Goal: Task Accomplishment & Management: Use online tool/utility

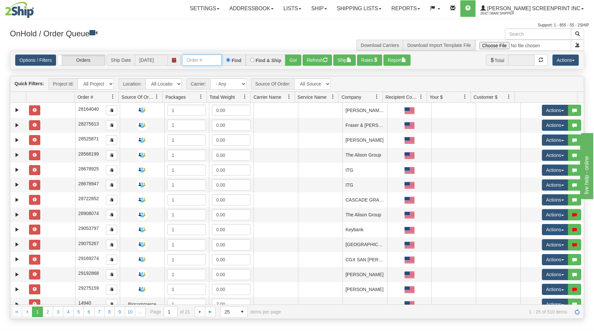
click at [203, 62] on input "text" at bounding box center [202, 59] width 40 height 11
type input "17104"
click at [300, 57] on button "Go!" at bounding box center [293, 59] width 16 height 11
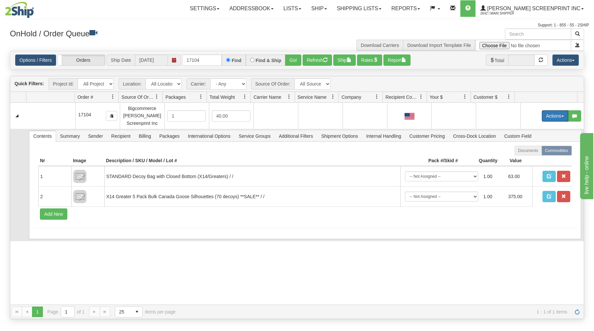
drag, startPoint x: 542, startPoint y: 113, endPoint x: 539, endPoint y: 130, distance: 17.7
click at [542, 123] on td "Actions Open Refresh Rates Rate All Services Ship Delete Edit Items" at bounding box center [552, 116] width 63 height 26
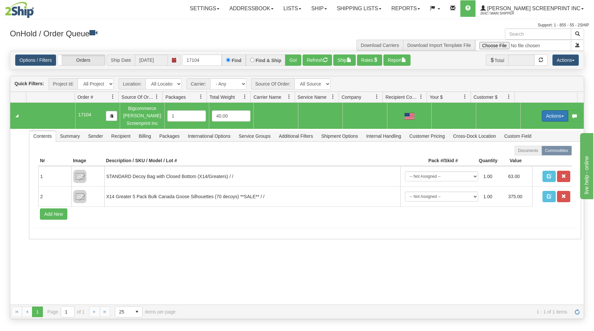
click at [542, 119] on button "Actions" at bounding box center [555, 115] width 26 height 11
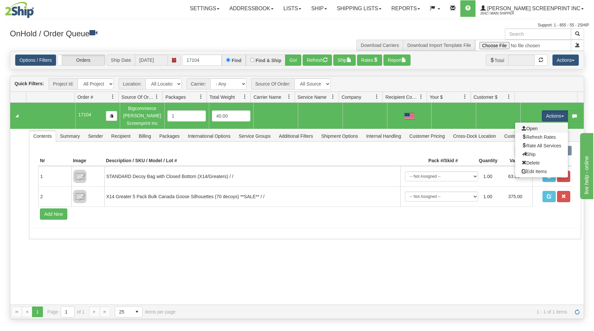
click at [515, 129] on link "Open" at bounding box center [541, 128] width 53 height 9
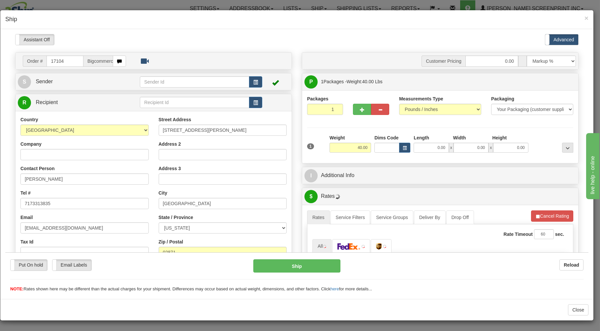
type input "30.25"
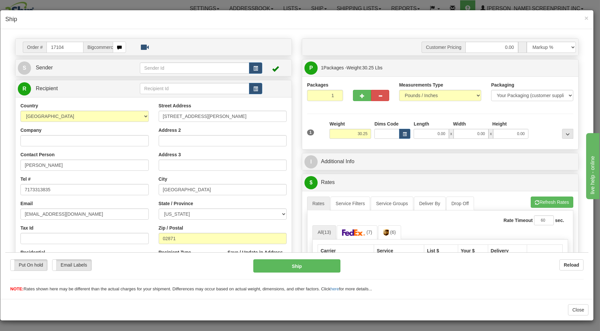
scroll to position [35, 0]
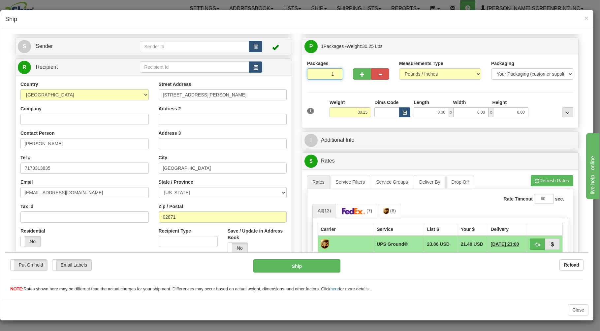
click at [328, 75] on input "1" at bounding box center [325, 73] width 36 height 11
click at [357, 113] on input "30.25" at bounding box center [351, 112] width 42 height 10
click at [433, 115] on input "0.00" at bounding box center [431, 112] width 35 height 10
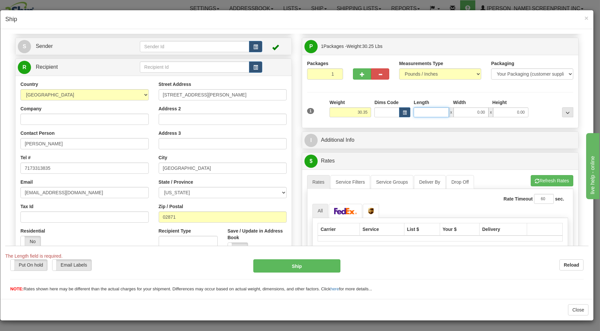
type input "30.40"
type input "38"
type input "30.25"
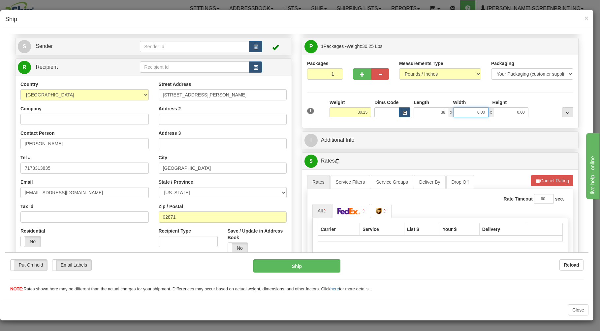
type input "38.00"
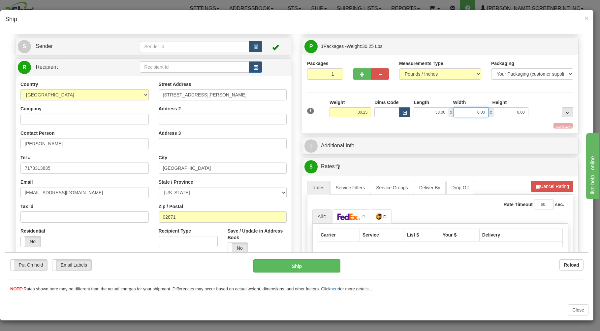
click at [462, 111] on input "0.00" at bounding box center [471, 112] width 35 height 10
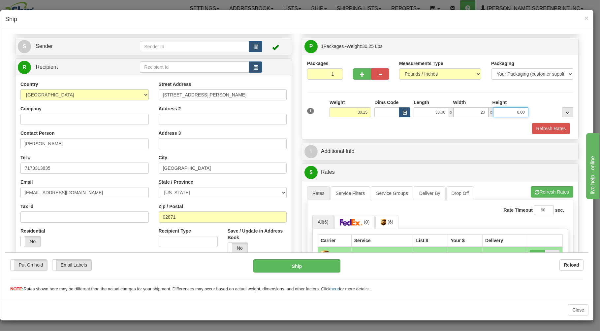
type input "20.00"
click at [500, 113] on input "0.00" at bounding box center [510, 112] width 35 height 10
type input "9.00"
click at [541, 127] on button "Refresh Rates" at bounding box center [551, 127] width 38 height 11
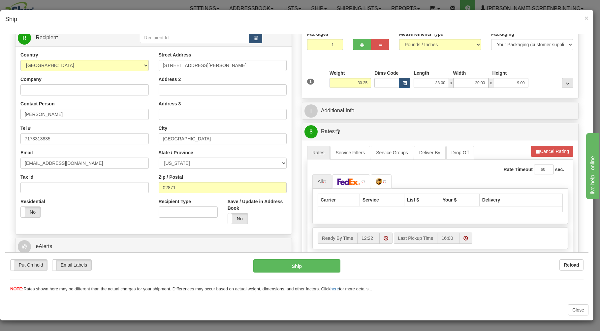
scroll to position [106, 0]
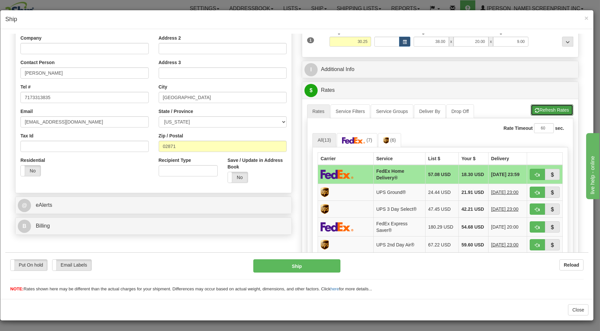
click at [535, 111] on button "Refresh Rates" at bounding box center [552, 109] width 43 height 11
drag, startPoint x: 529, startPoint y: 174, endPoint x: 478, endPoint y: 189, distance: 53.6
click at [530, 177] on button "button" at bounding box center [537, 173] width 15 height 11
type input "90"
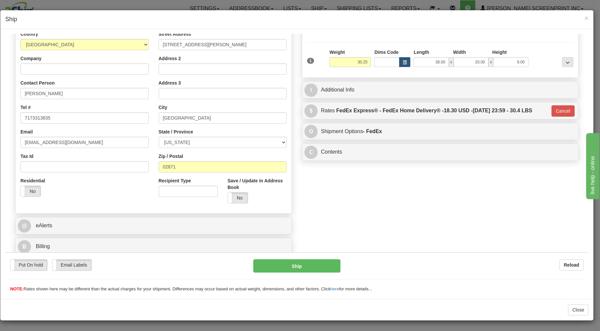
scroll to position [87, 0]
click at [306, 263] on button "Ship" at bounding box center [296, 265] width 87 height 13
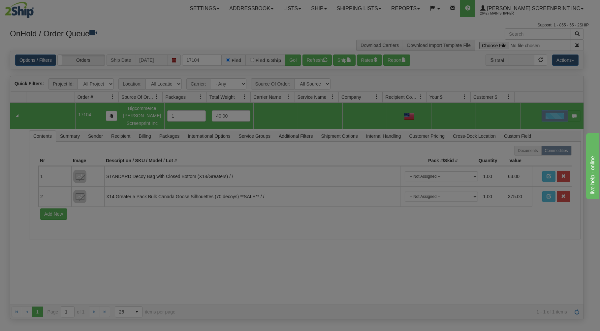
scroll to position [0, 0]
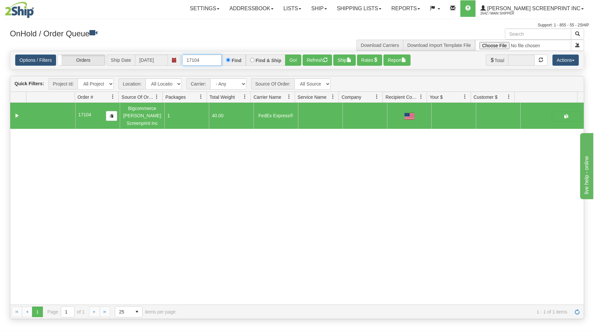
click at [209, 59] on input "17104" at bounding box center [202, 59] width 40 height 11
type input "1"
type input "17110"
click at [289, 61] on button "Go!" at bounding box center [293, 59] width 16 height 11
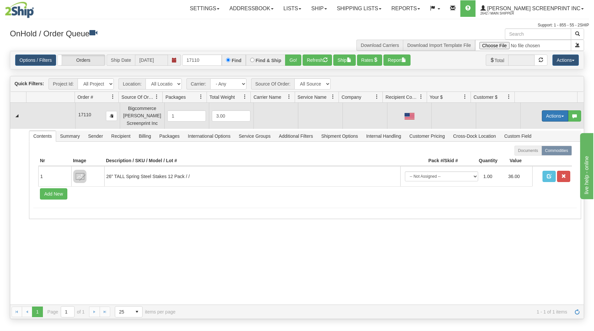
click at [561, 117] on span "button" at bounding box center [562, 116] width 3 height 1
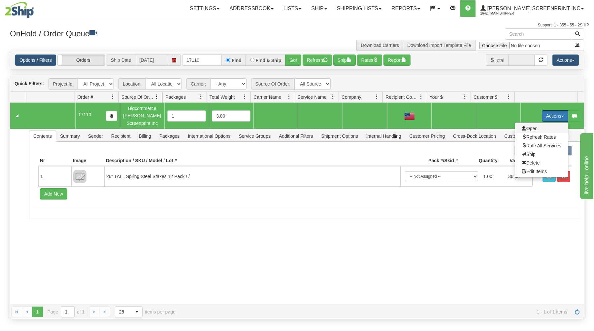
click at [522, 129] on span at bounding box center [524, 128] width 5 height 5
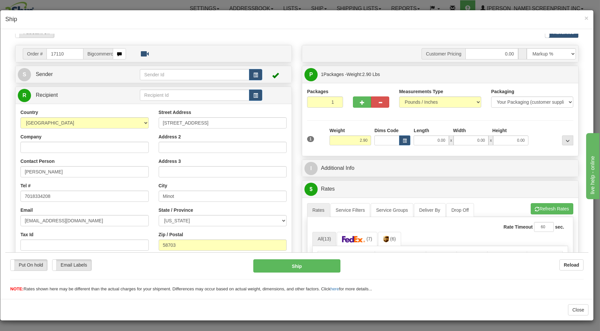
scroll to position [35, 0]
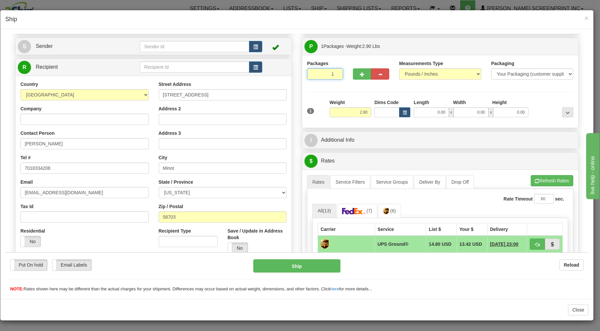
drag, startPoint x: 310, startPoint y: 73, endPoint x: 351, endPoint y: 94, distance: 46.5
click at [311, 75] on input "1" at bounding box center [325, 73] width 36 height 11
click at [364, 114] on input "2.90" at bounding box center [351, 112] width 42 height 10
type input "2.90"
click at [432, 112] on input "0.00" at bounding box center [431, 112] width 35 height 10
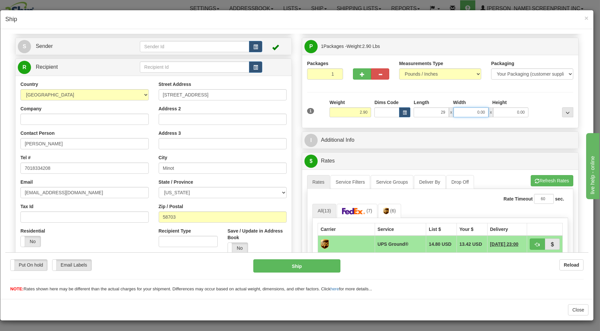
type input "29.00"
click at [459, 112] on input "0.00" at bounding box center [471, 112] width 35 height 10
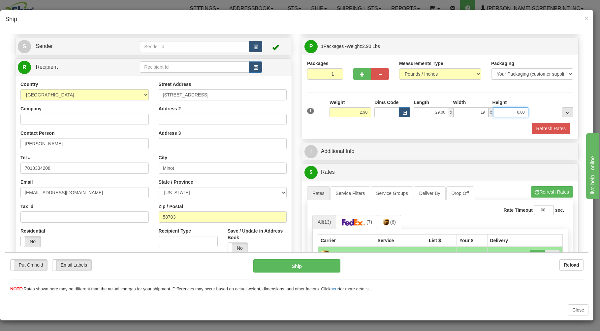
type input "19.00"
click at [502, 111] on input "0.00" at bounding box center [510, 112] width 35 height 10
type input "1.00"
click at [550, 129] on button "Refresh Rates" at bounding box center [551, 127] width 38 height 11
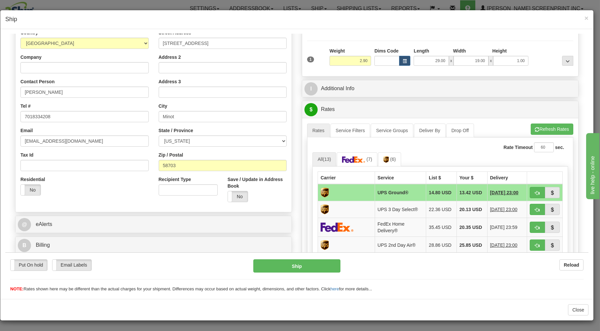
scroll to position [106, 0]
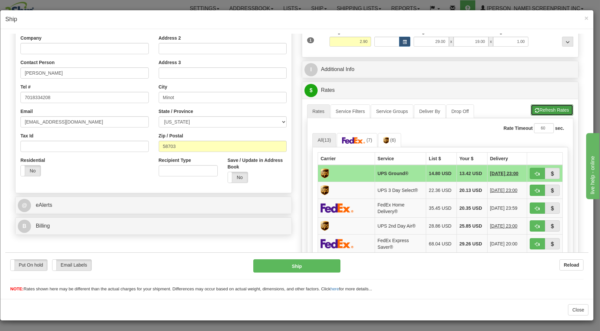
click at [533, 111] on button "Refresh Rates" at bounding box center [552, 109] width 43 height 11
click at [535, 172] on span "button" at bounding box center [537, 173] width 5 height 4
type input "03"
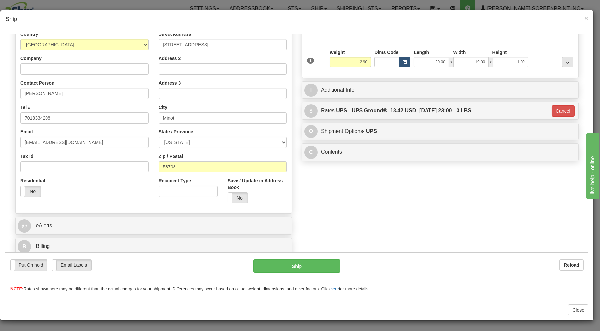
scroll to position [87, 0]
click at [303, 262] on button "Ship" at bounding box center [296, 265] width 87 height 13
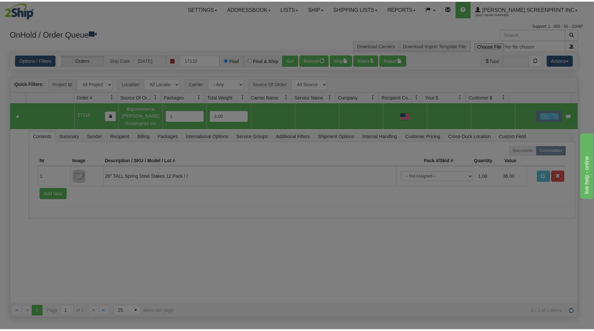
scroll to position [0, 0]
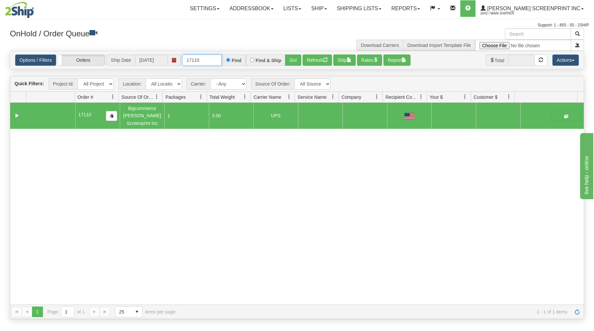
click at [214, 60] on input "17110" at bounding box center [202, 59] width 40 height 11
type input "1"
click at [188, 39] on div "OnHold / Order Queue" at bounding box center [151, 34] width 292 height 13
